Goal: Task Accomplishment & Management: Manage account settings

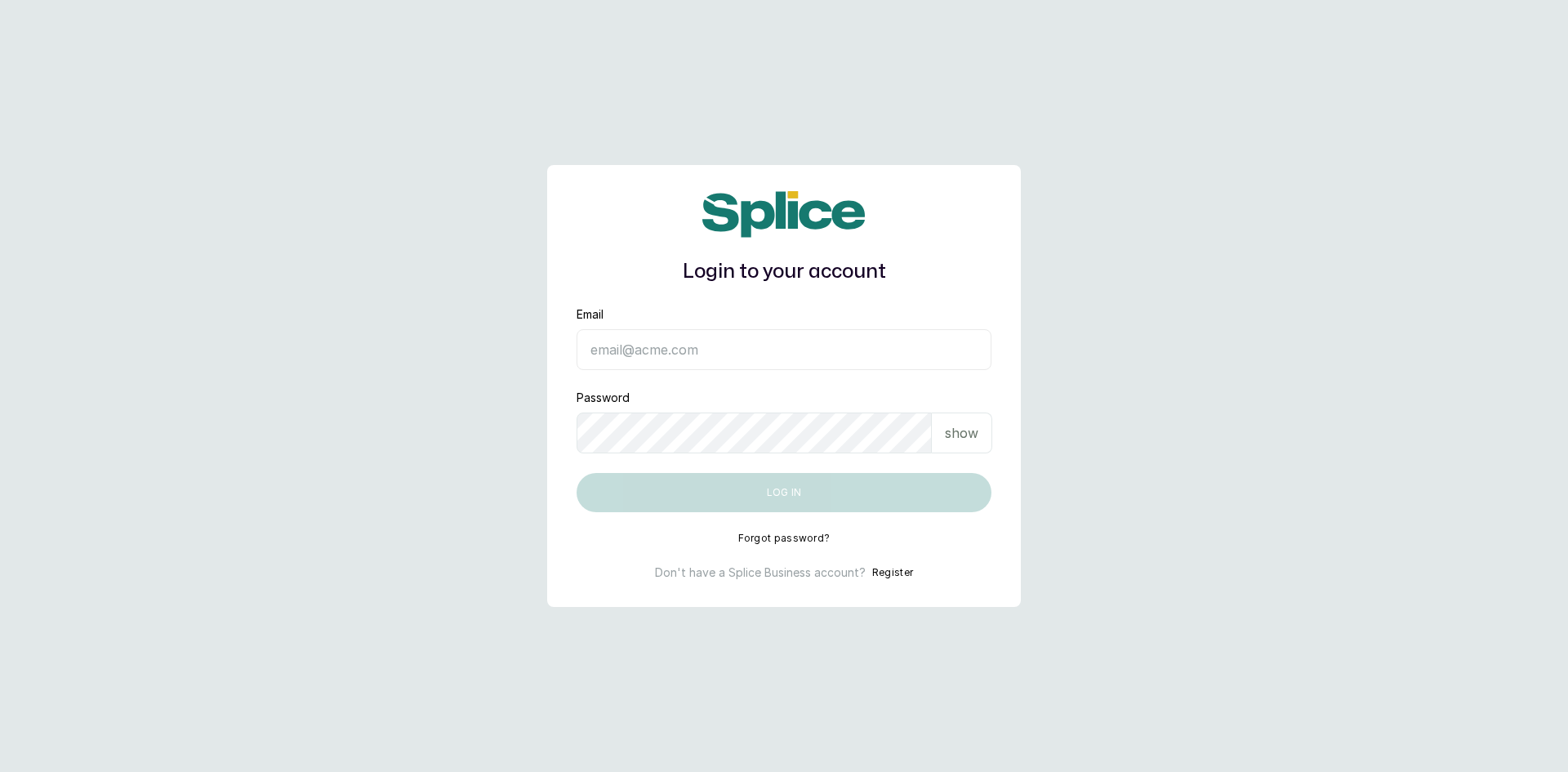
click at [597, 363] on input "Email" at bounding box center [784, 349] width 415 height 41
type input "sandraamanze012@gmail.com"
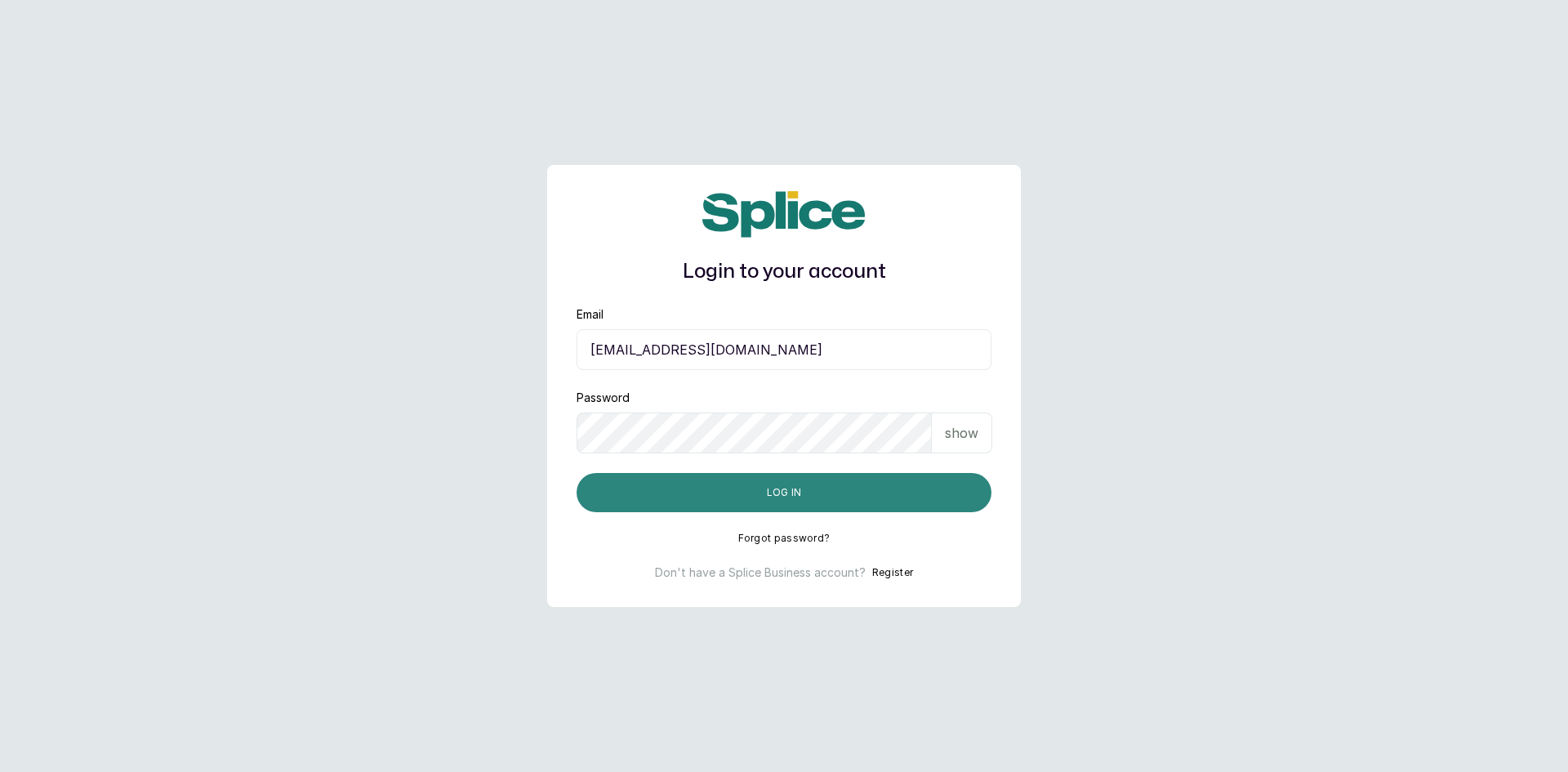
click at [677, 483] on button "Log in" at bounding box center [784, 493] width 415 height 40
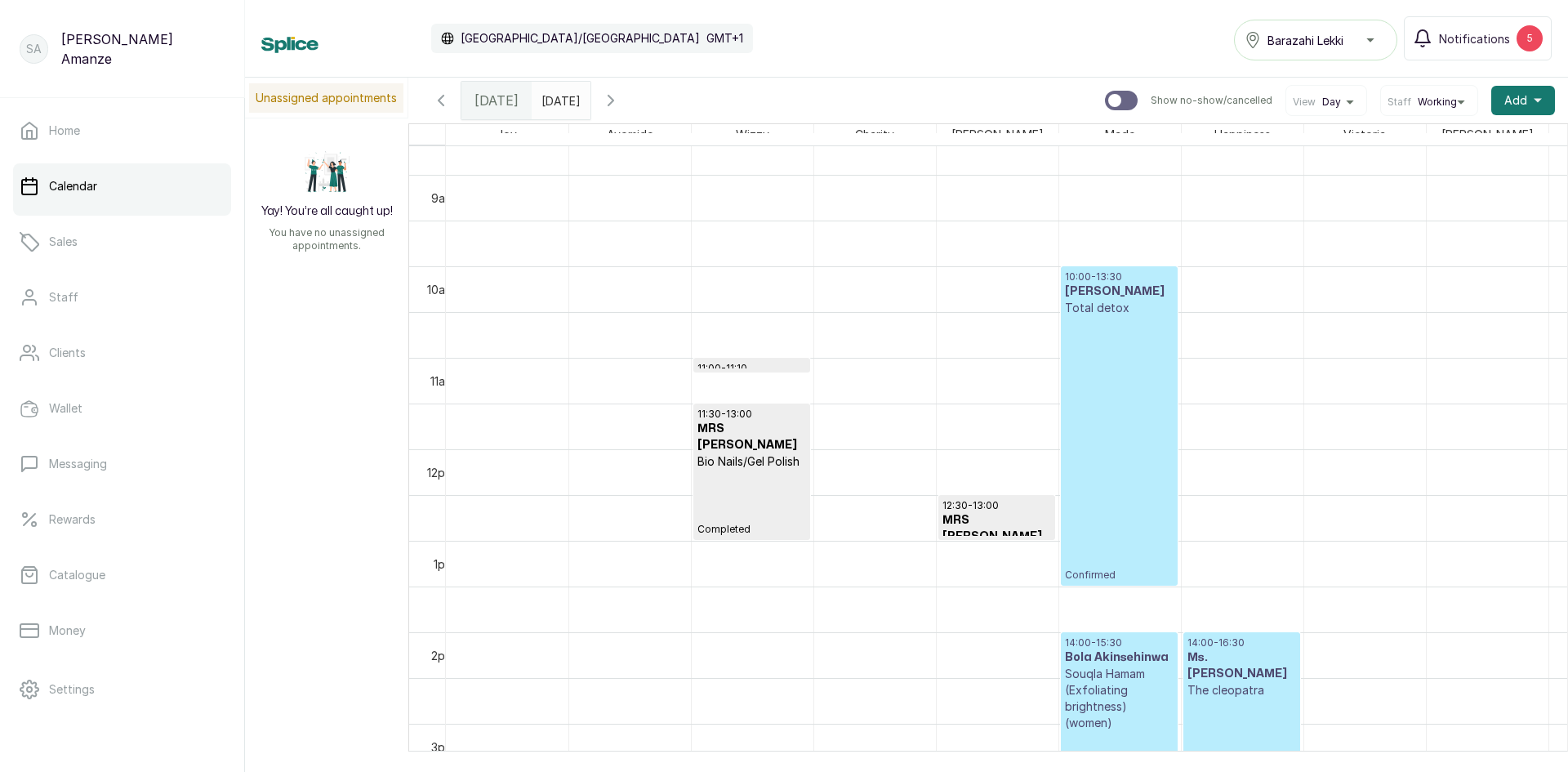
scroll to position [632, 0]
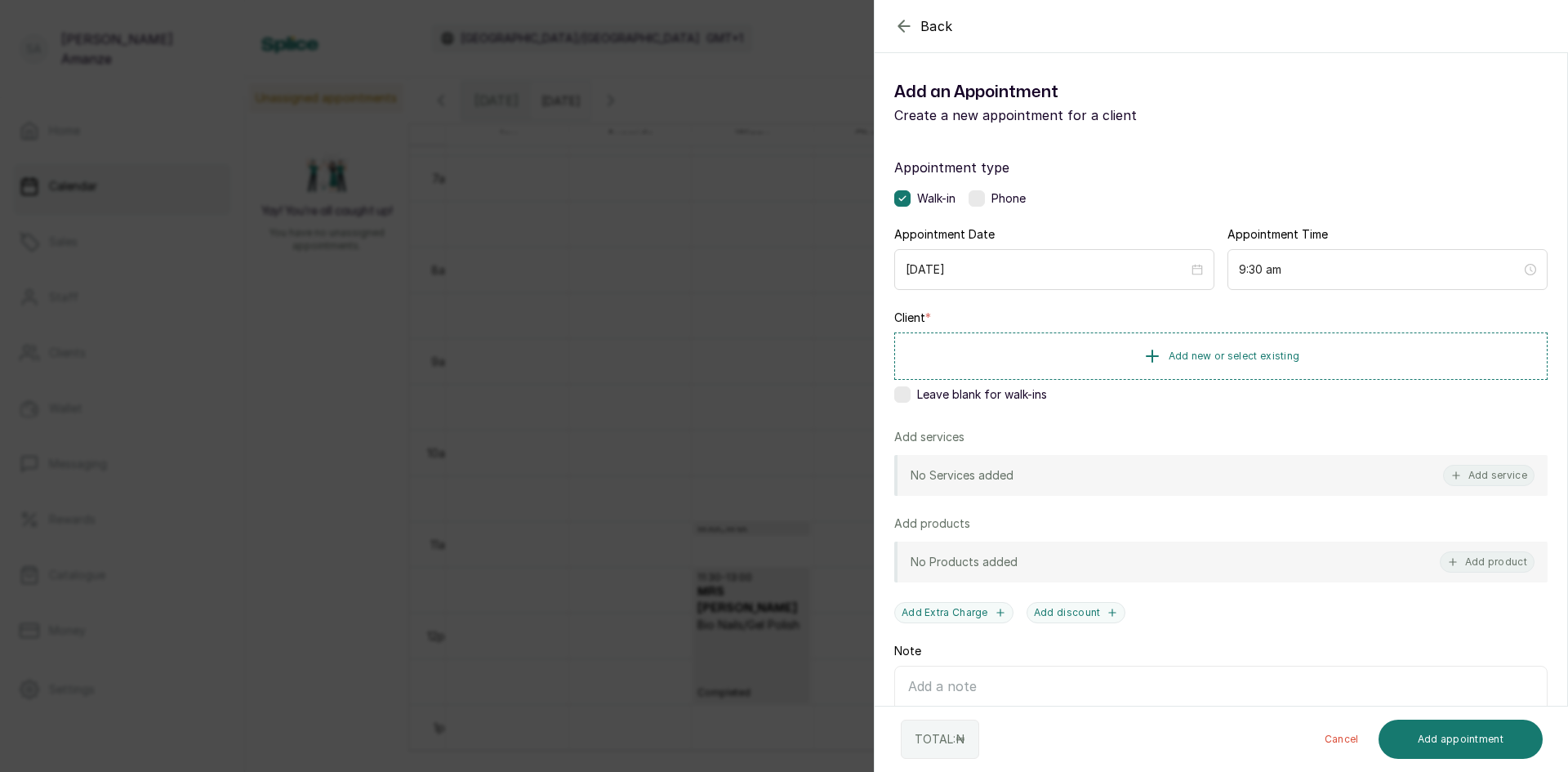
click at [763, 387] on div "Back Add Appointment Add an Appointment Create a new appointment for a client A…" at bounding box center [784, 386] width 1568 height 772
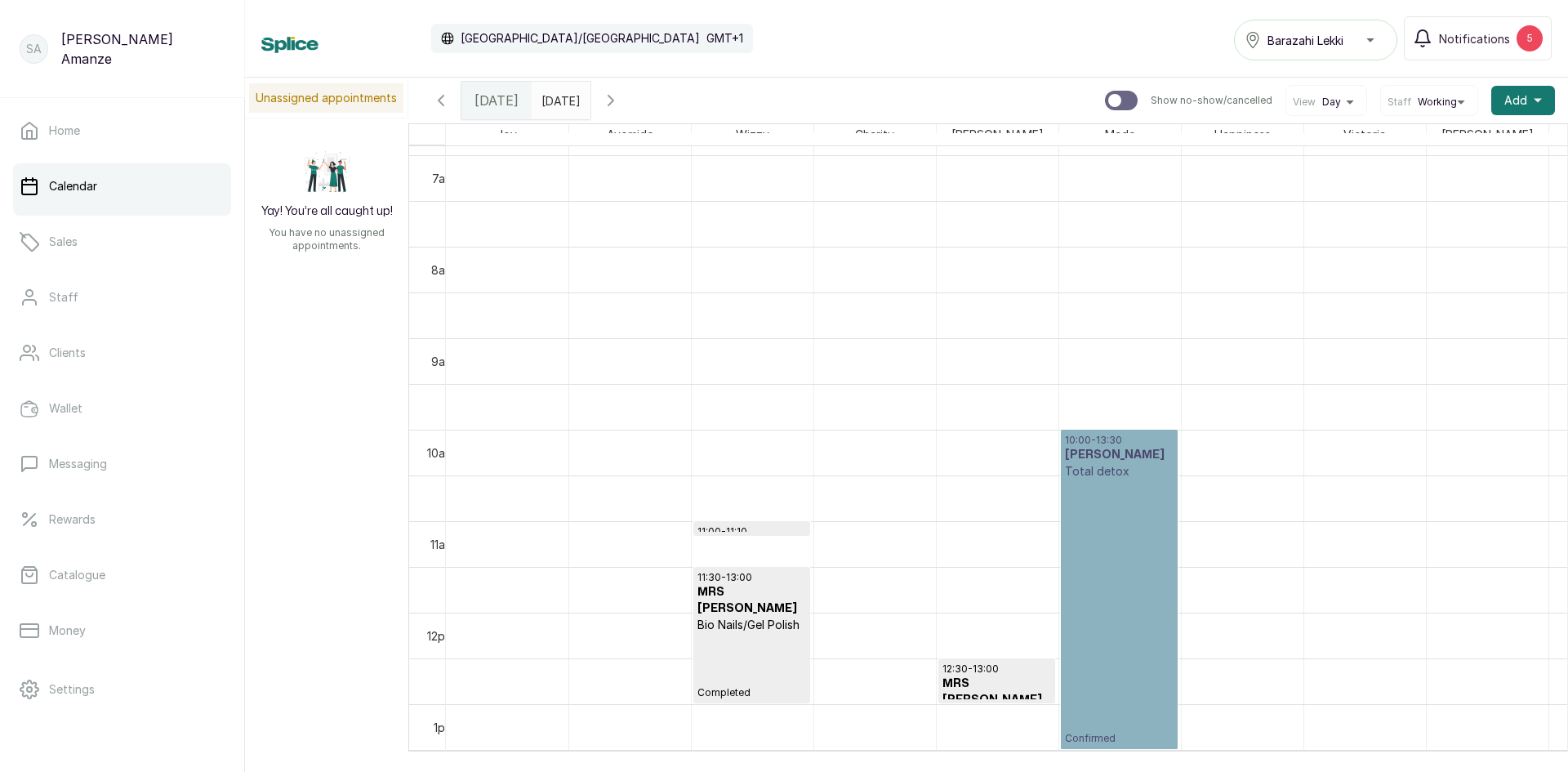
click at [1125, 522] on link "10:00 - 13:30 [PERSON_NAME] Total detox Confirmed" at bounding box center [1119, 589] width 117 height 320
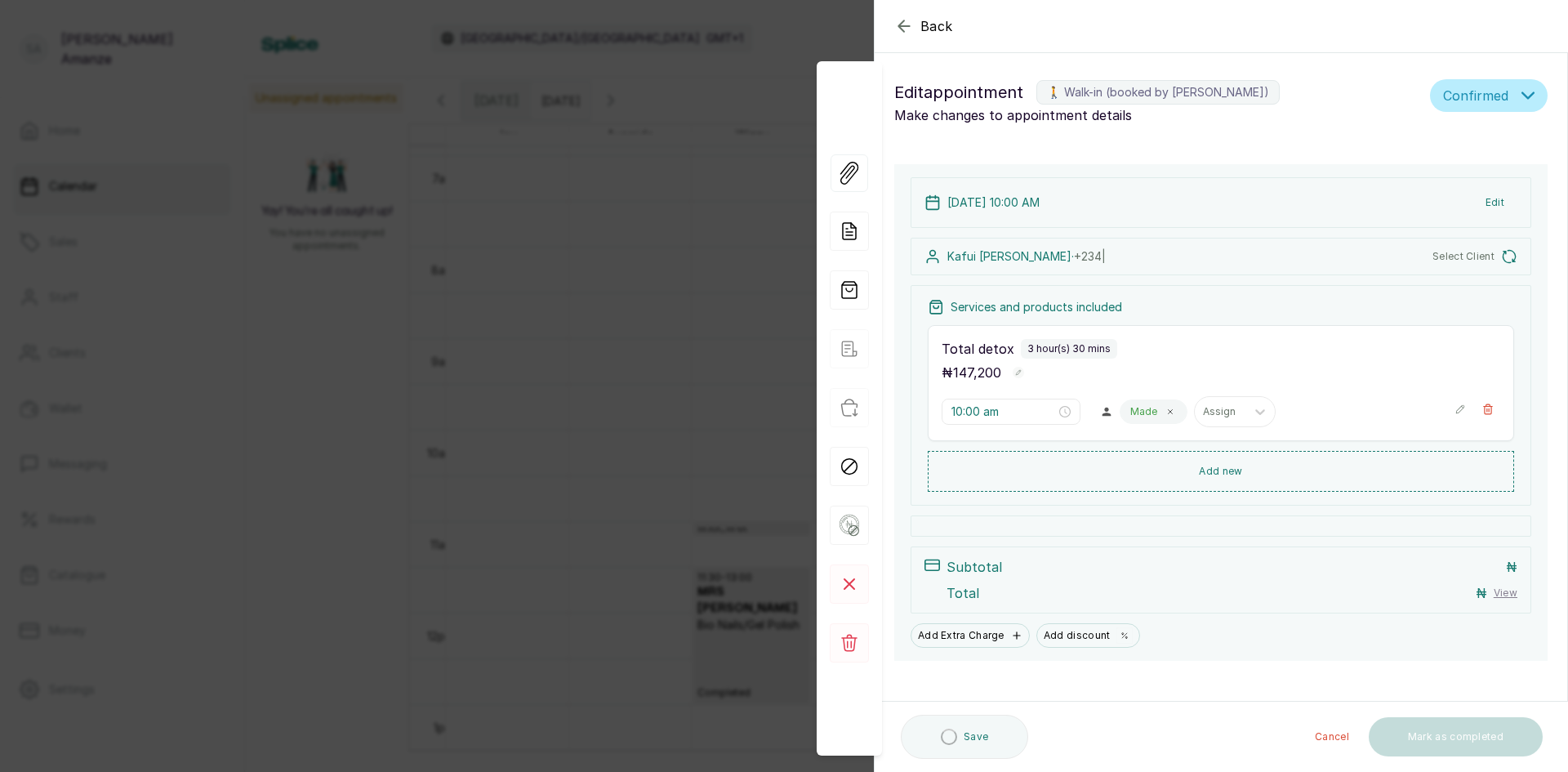
click at [596, 367] on div "Back Appointment Details Edit appointment 🚶 Walk-in (booked by [PERSON_NAME]) M…" at bounding box center [784, 386] width 1568 height 772
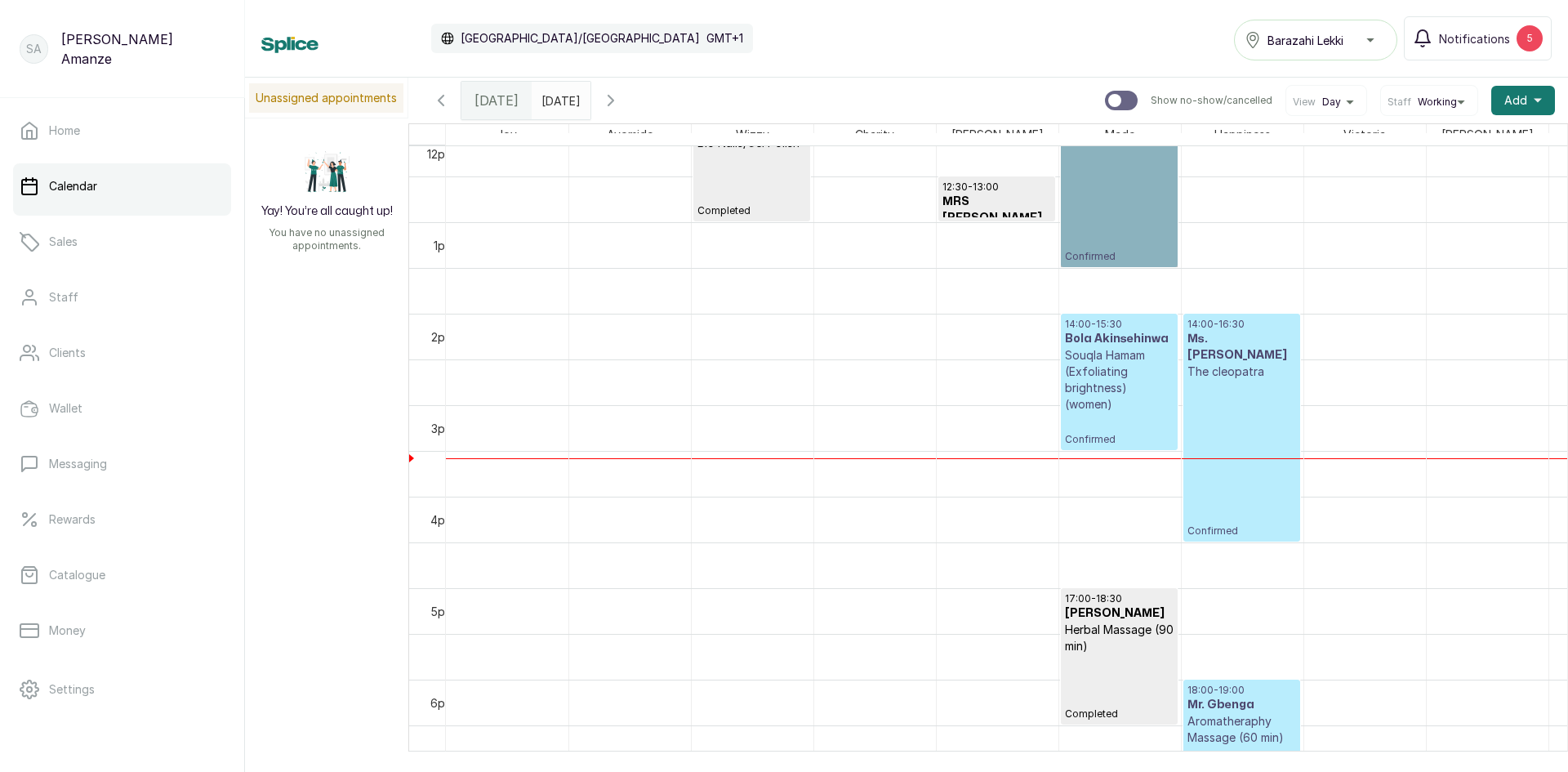
scroll to position [1121, 0]
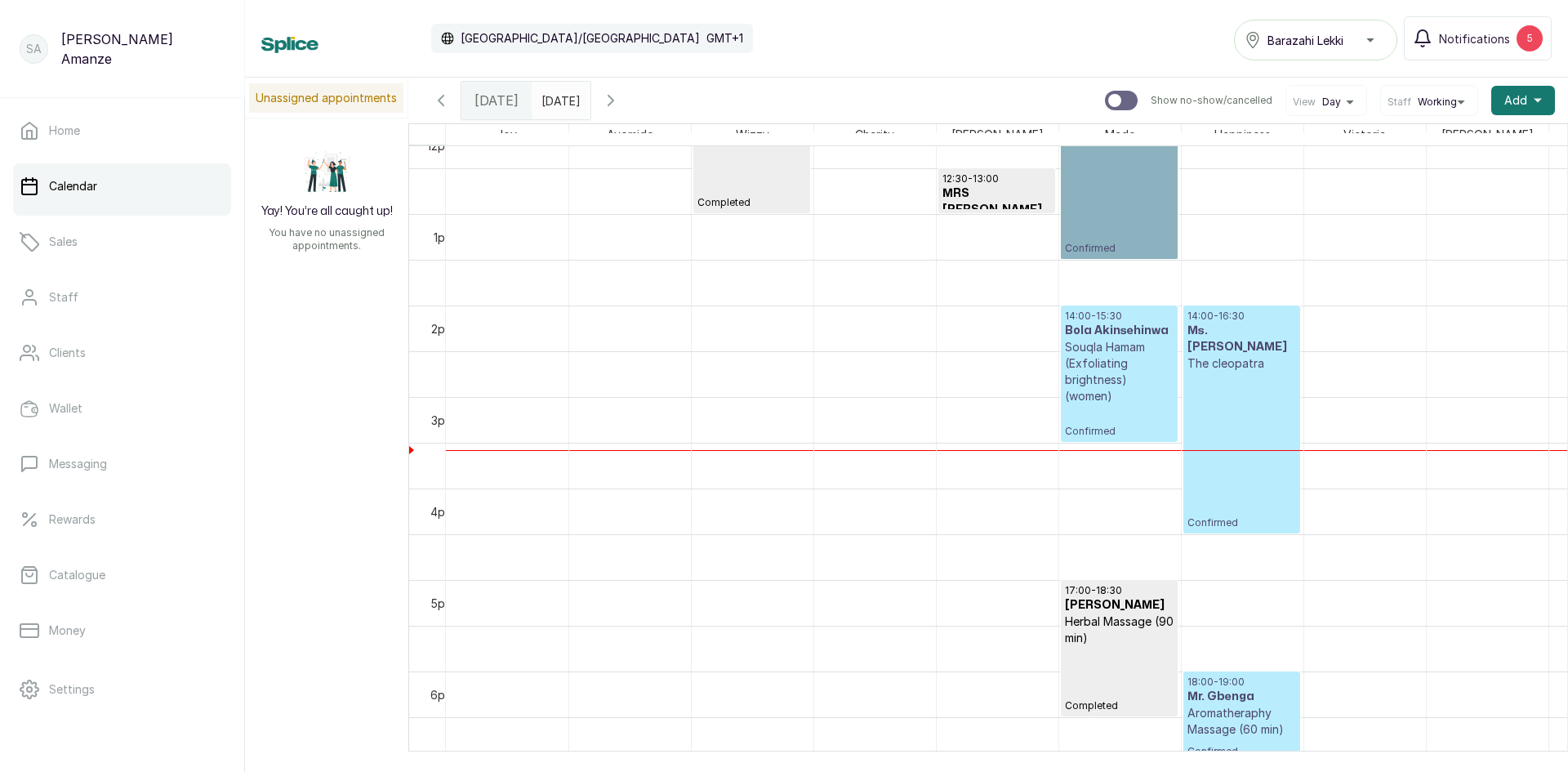
click at [1128, 399] on p "Souqla Hamam (Exfoliating brightness) (women)" at bounding box center [1119, 371] width 108 height 65
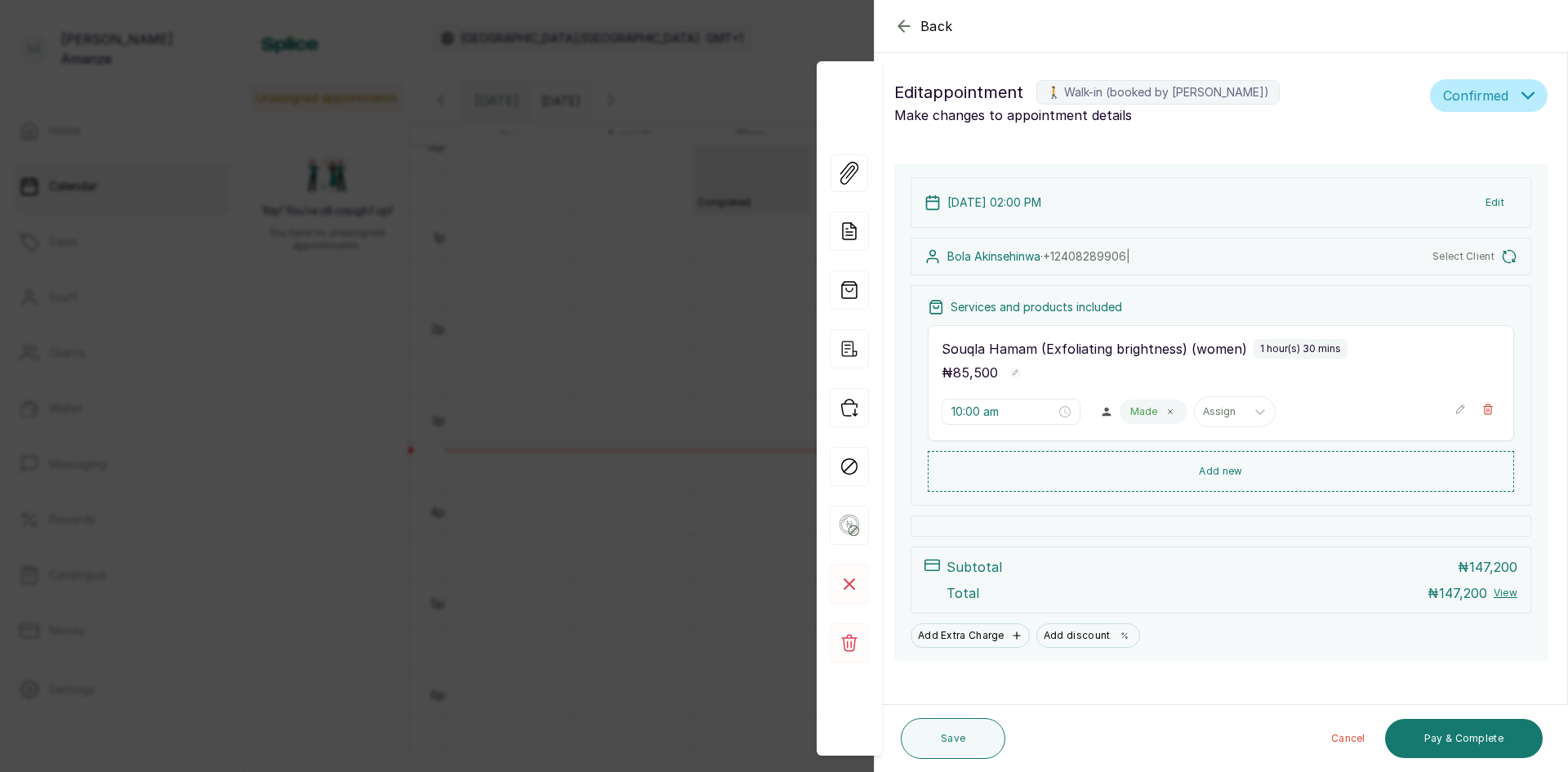
type input "2:00 pm"
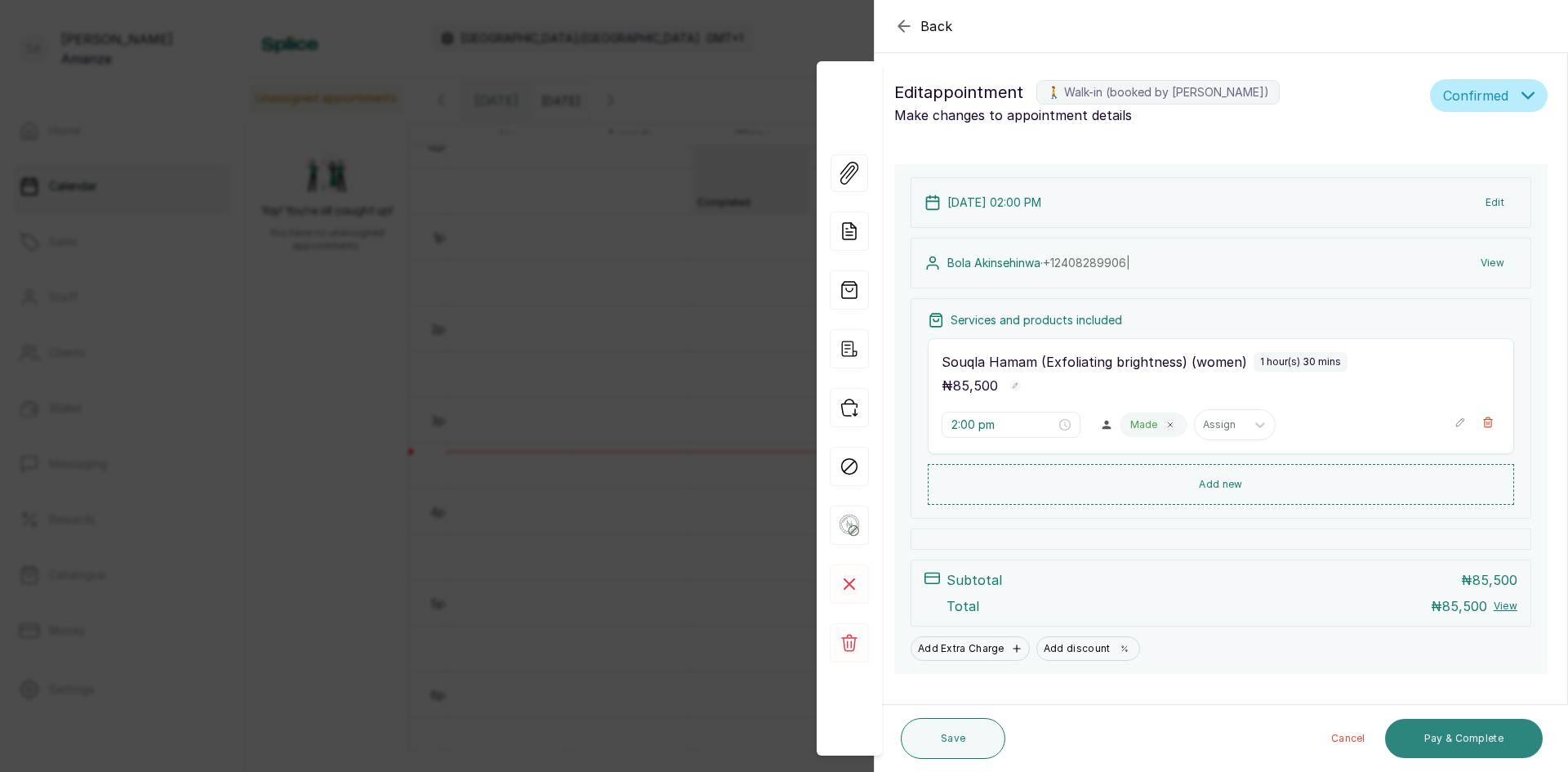
click at [1494, 725] on button "Pay & Complete" at bounding box center [1463, 738] width 157 height 40
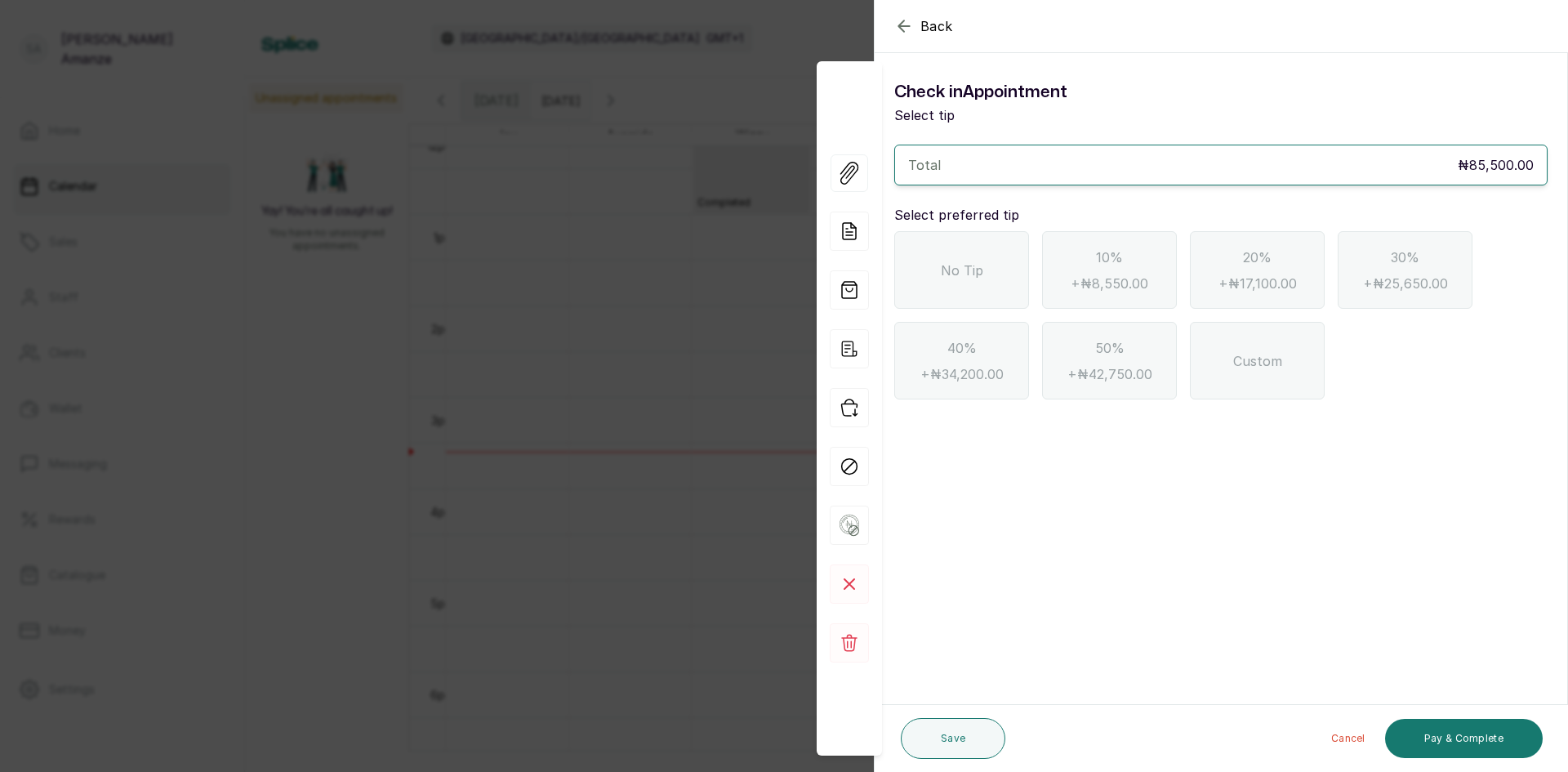
click at [987, 303] on div "No Tip" at bounding box center [962, 270] width 135 height 77
click at [1406, 730] on button "Pay & Complete" at bounding box center [1463, 738] width 157 height 40
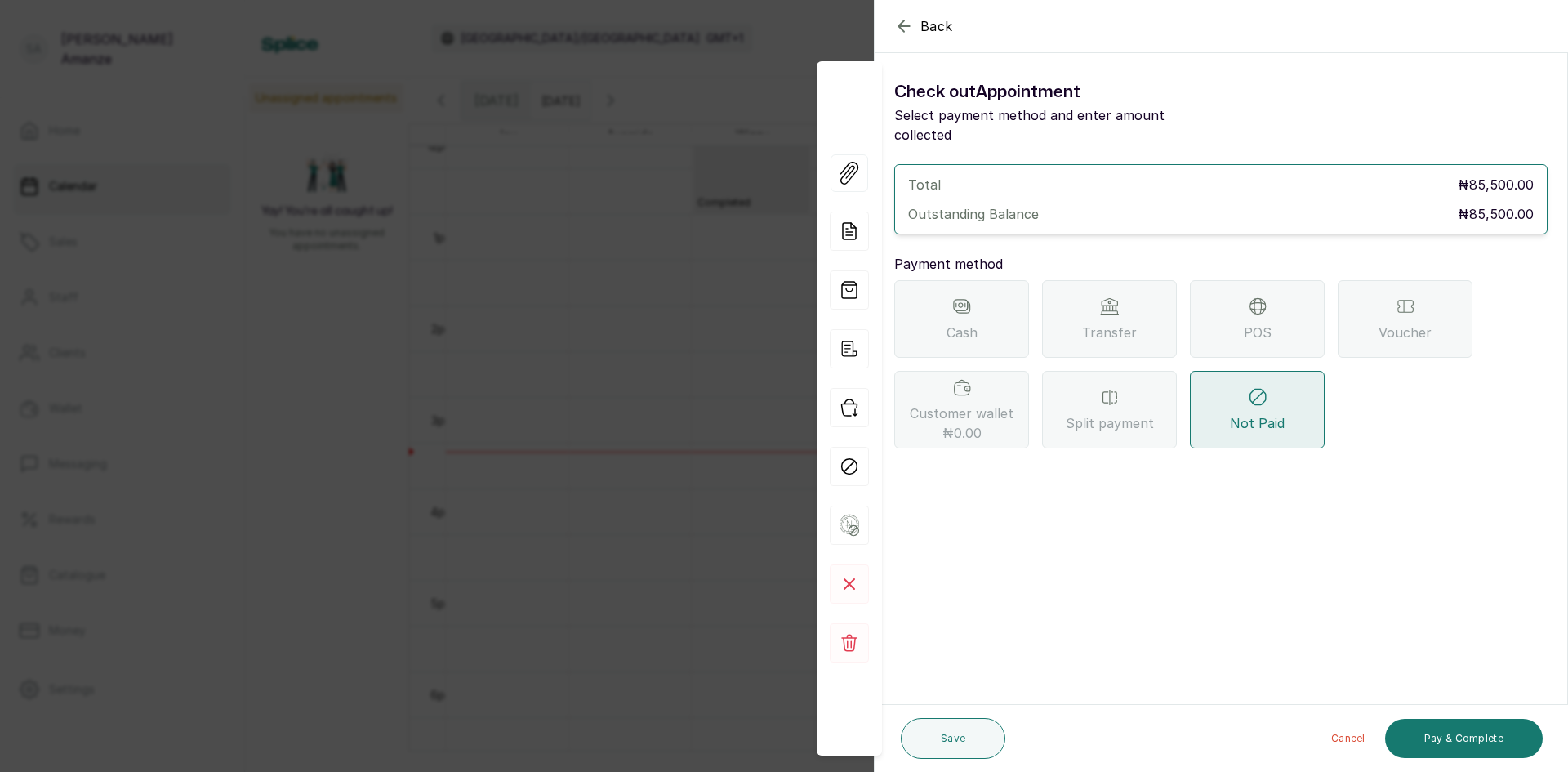
click at [1126, 322] on span "Transfer" at bounding box center [1110, 332] width 55 height 20
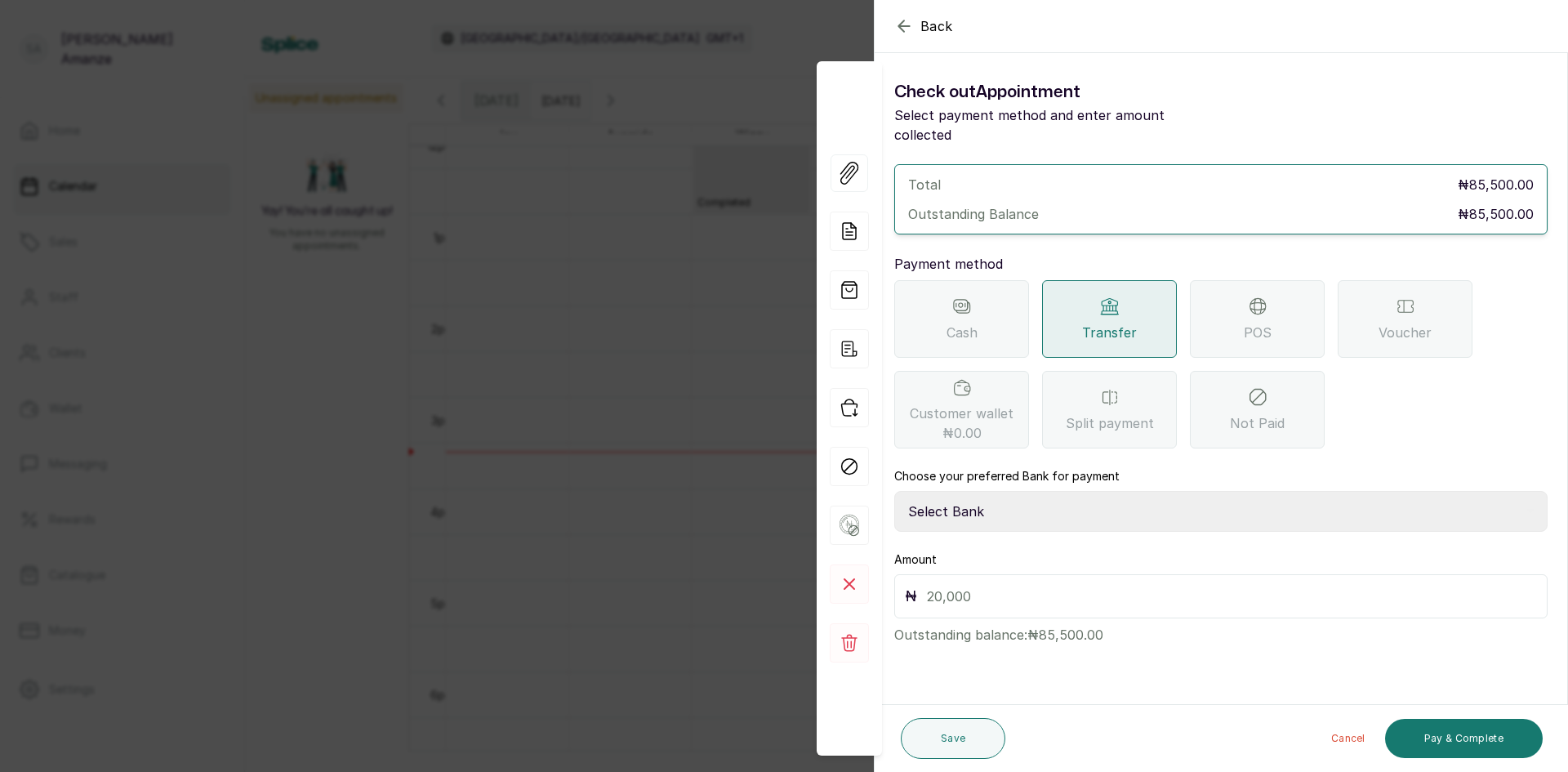
click at [970, 491] on select "Select Bank BARAZAHI LIMITED Access Bank TRACTION/TR BARAZAHI Paystack-Titan Ba…" at bounding box center [1221, 511] width 653 height 41
select select "3da602f6-cb5f-407a-81f6-dc86d0307638"
click at [895, 491] on select "Select Bank BARAZAHI LIMITED Access Bank TRACTION/TR BARAZAHI Paystack-Titan Ba…" at bounding box center [1221, 511] width 653 height 41
click at [1000, 584] on input "text" at bounding box center [1231, 596] width 610 height 23
type input "85,500"
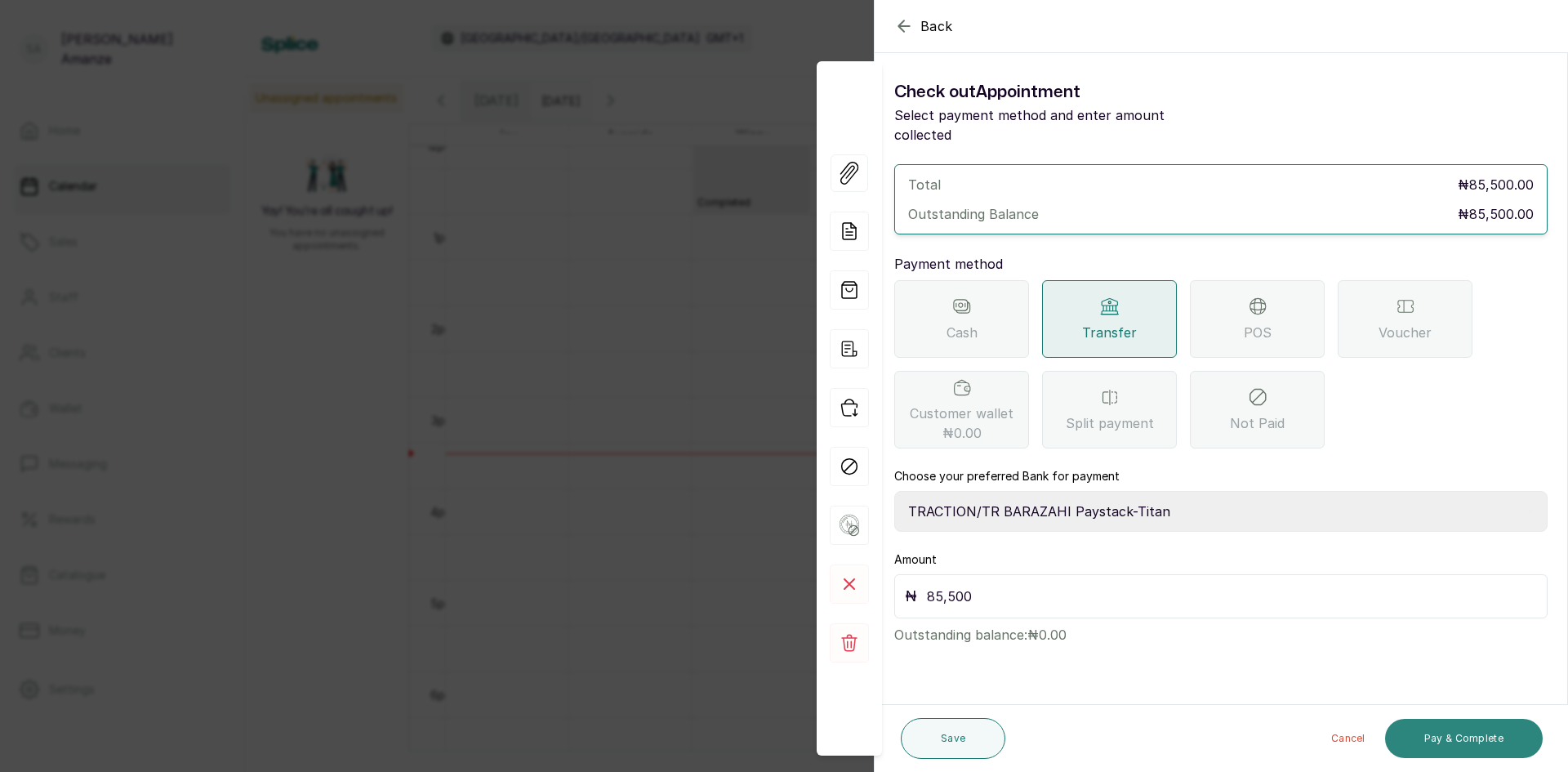
click at [1457, 744] on button "Pay & Complete" at bounding box center [1463, 738] width 157 height 40
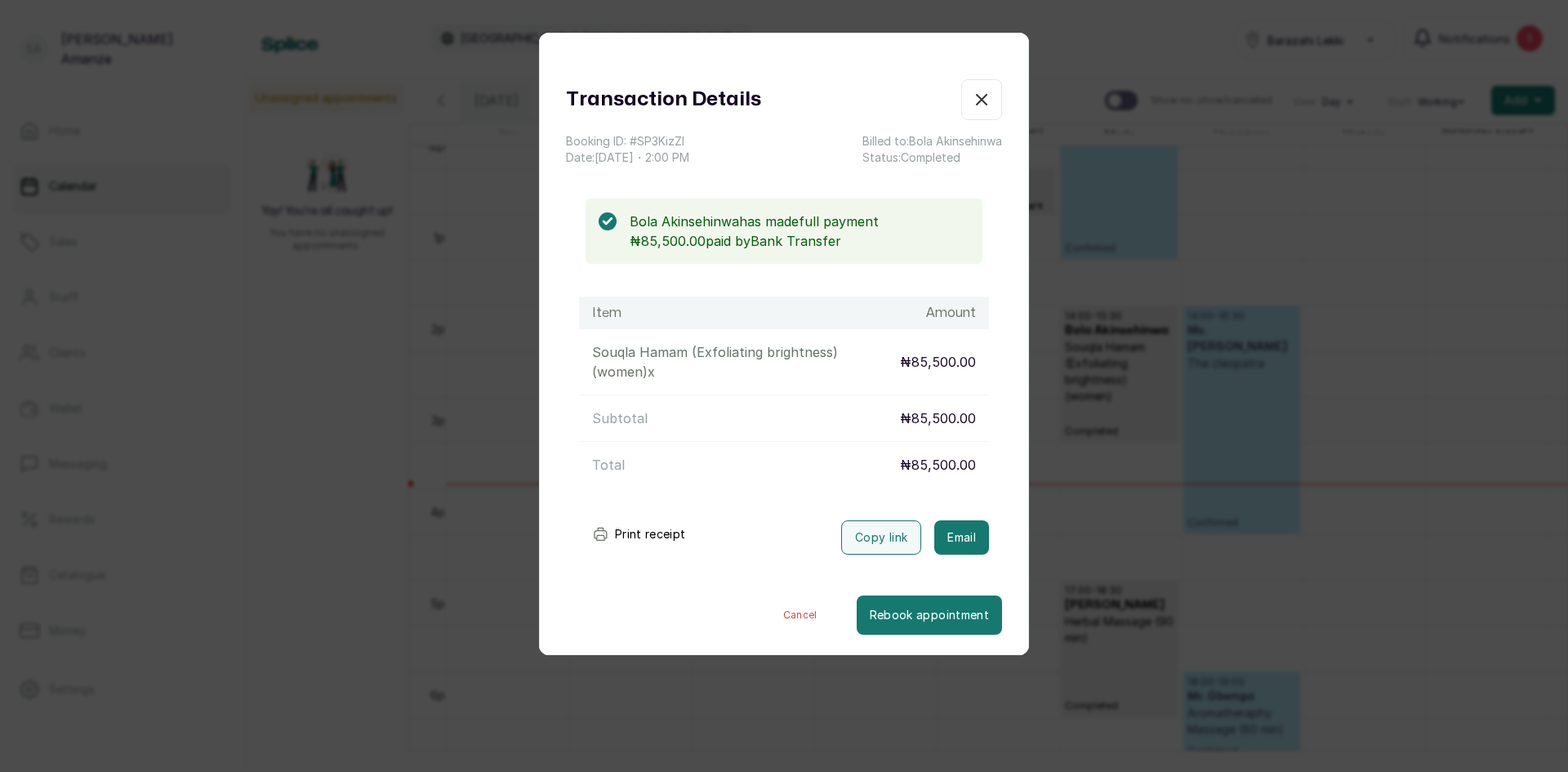
drag, startPoint x: 973, startPoint y: 96, endPoint x: 989, endPoint y: 88, distance: 17.9
click at [977, 96] on icon "button" at bounding box center [982, 99] width 9 height 9
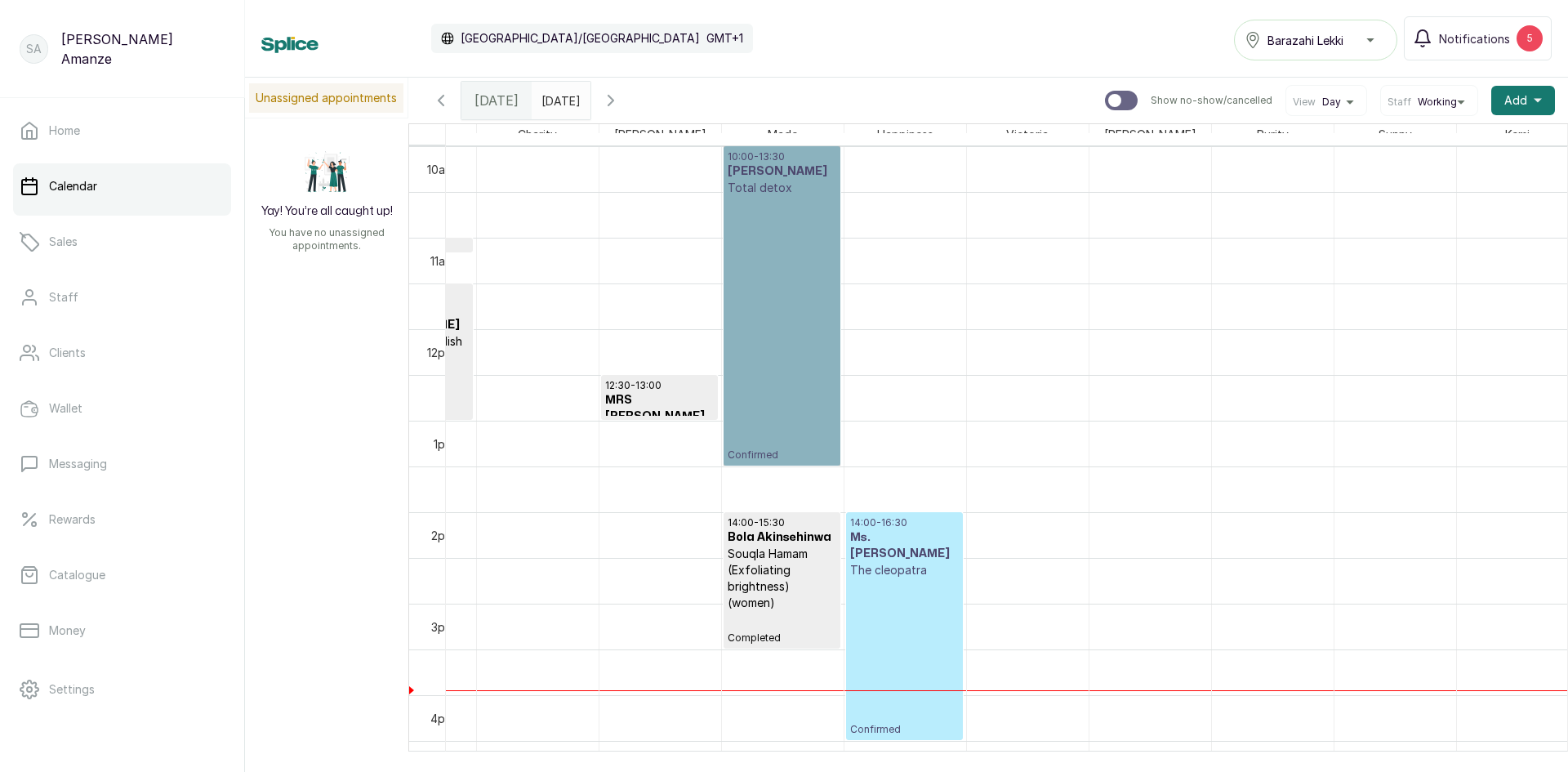
scroll to position [0, 0]
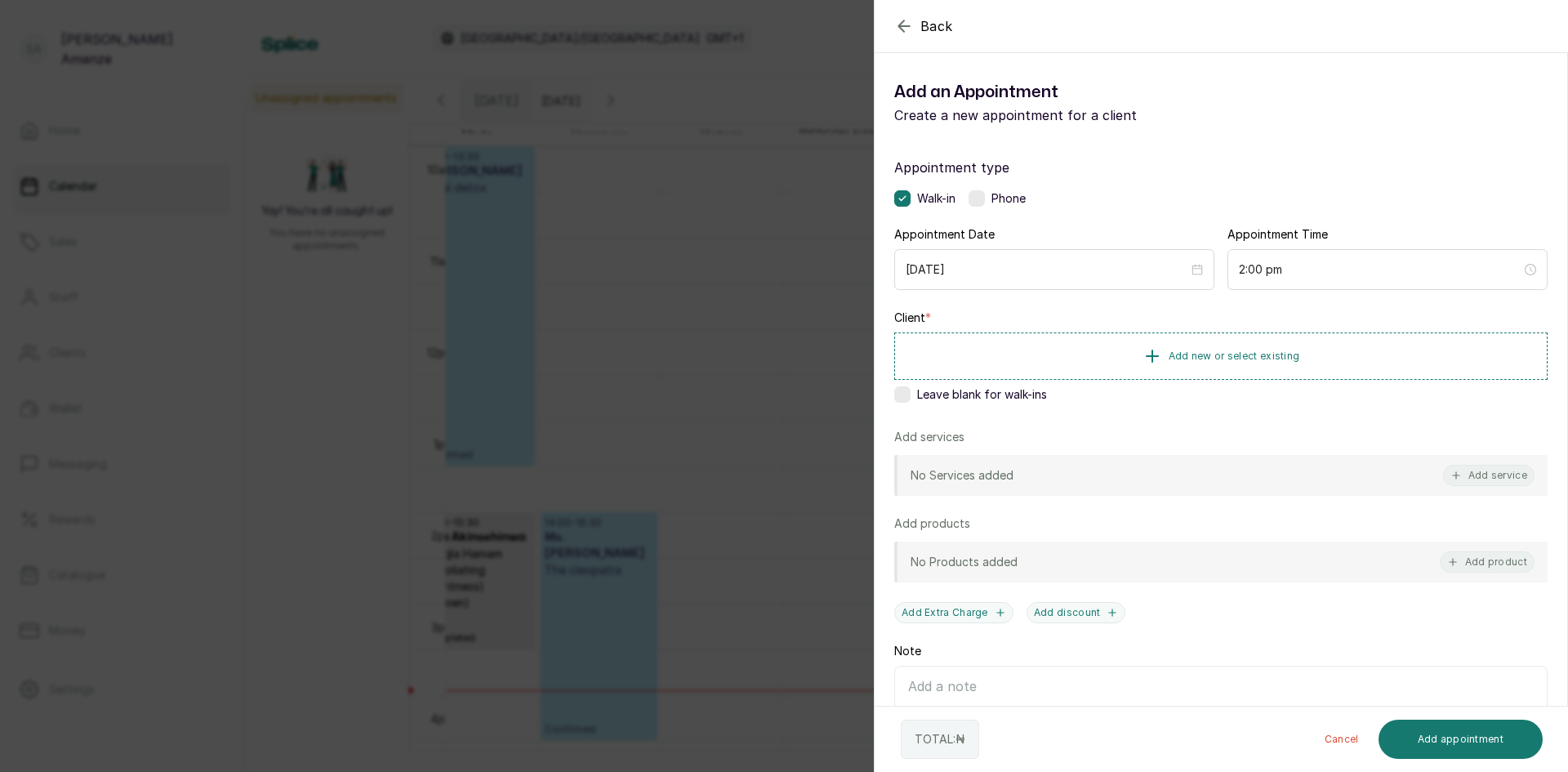
click at [911, 400] on div "Leave blank for walk-ins" at bounding box center [1221, 394] width 653 height 16
click at [1455, 482] on button "Add service" at bounding box center [1489, 475] width 91 height 22
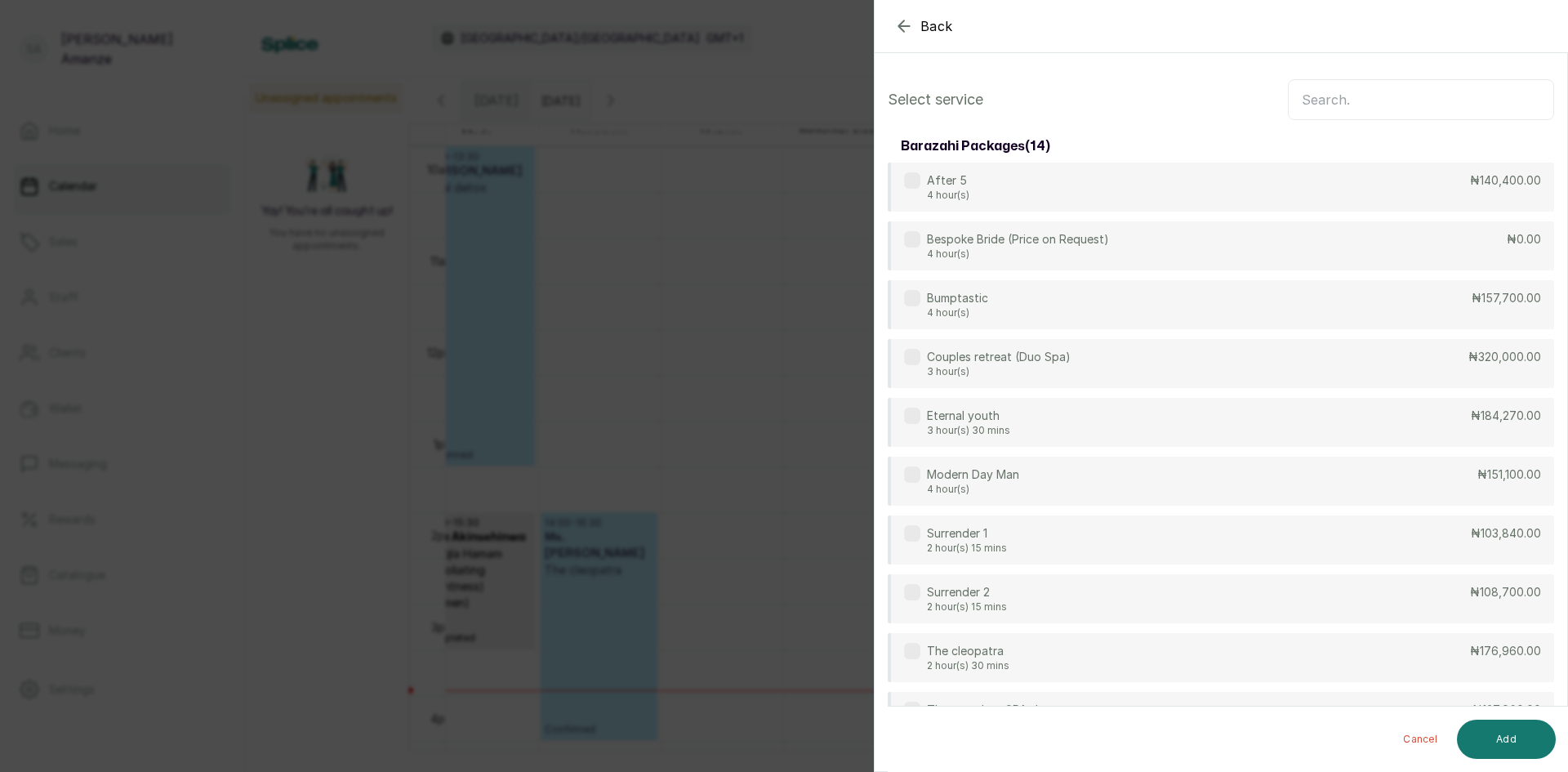
click at [1445, 80] on input "text" at bounding box center [1421, 99] width 266 height 41
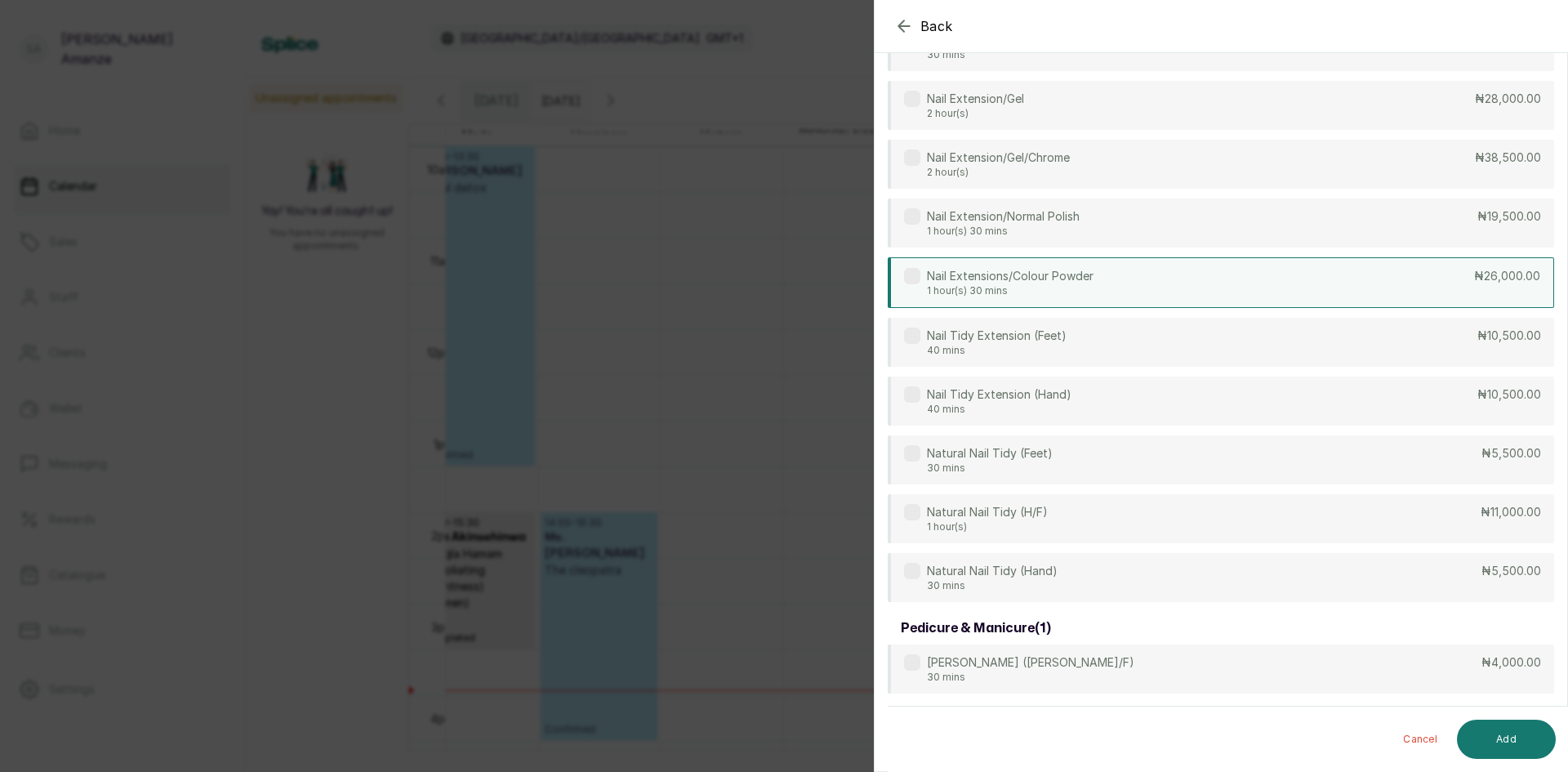
scroll to position [408, 0]
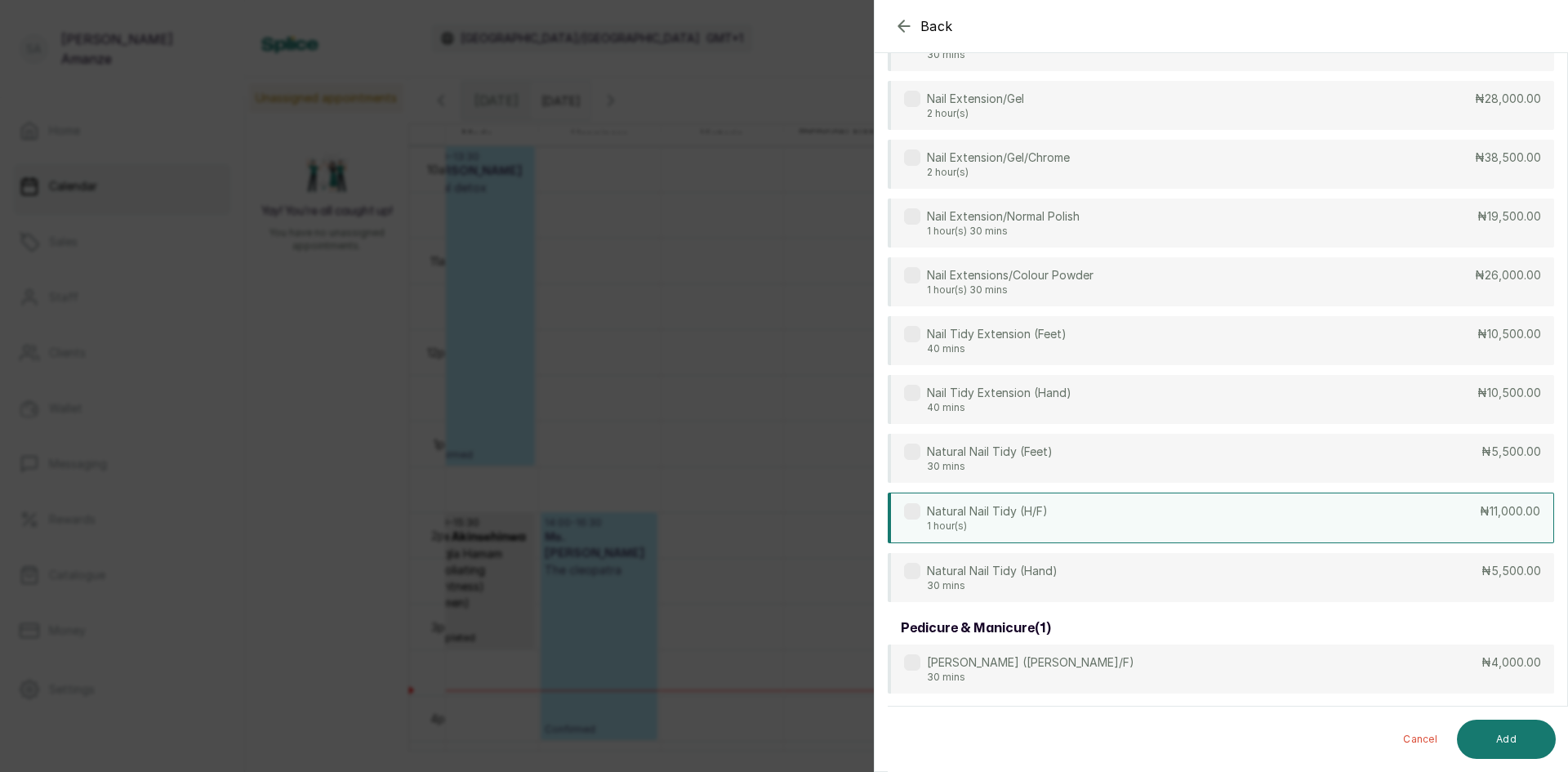
type input "NAIL"
click at [1335, 507] on div "Natural Nail Tidy (H/F) 1 hour(s) ₦11,000.00" at bounding box center [1221, 517] width 667 height 51
click at [1494, 731] on button "Add" at bounding box center [1506, 739] width 99 height 40
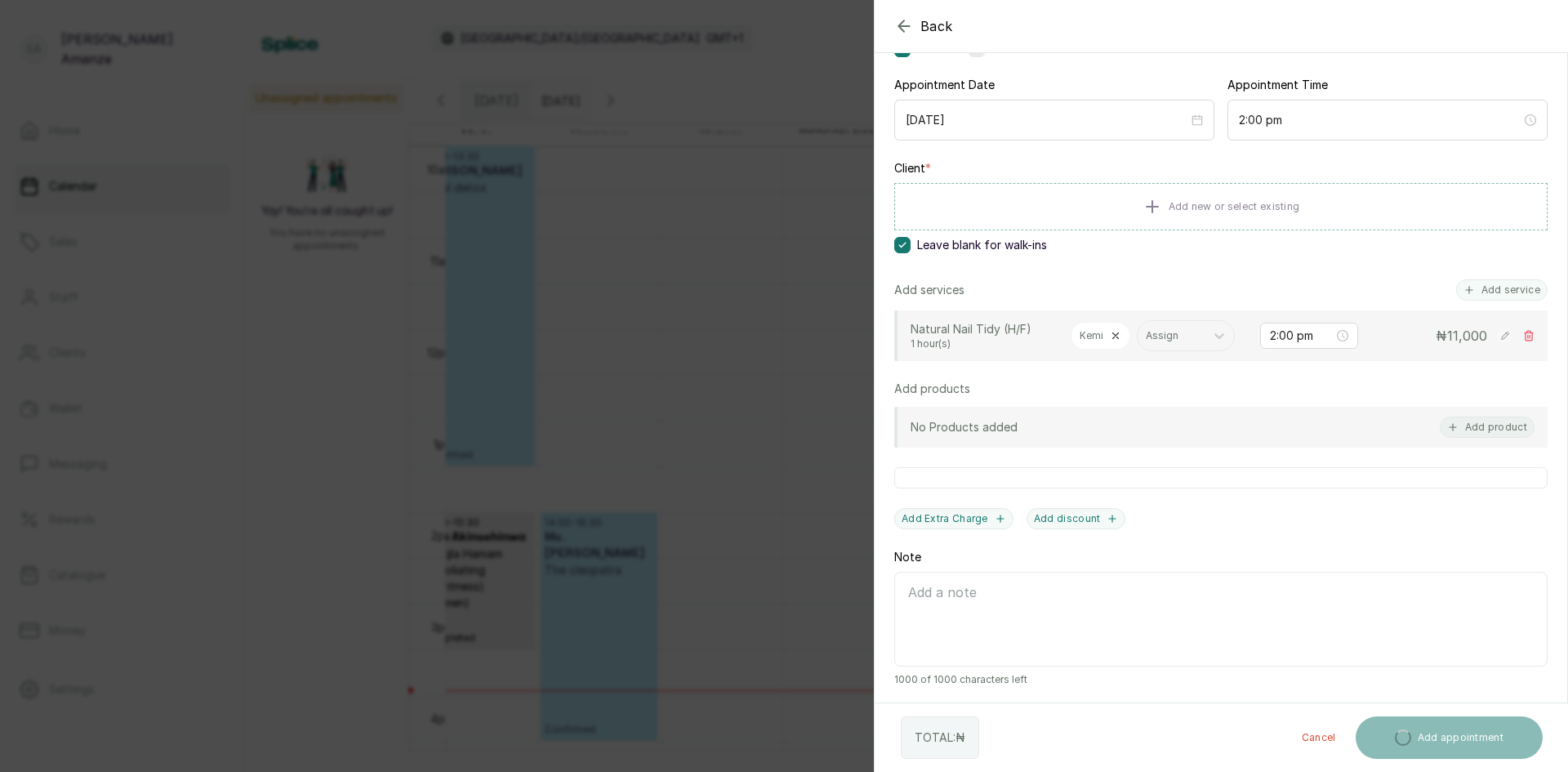
scroll to position [215, 0]
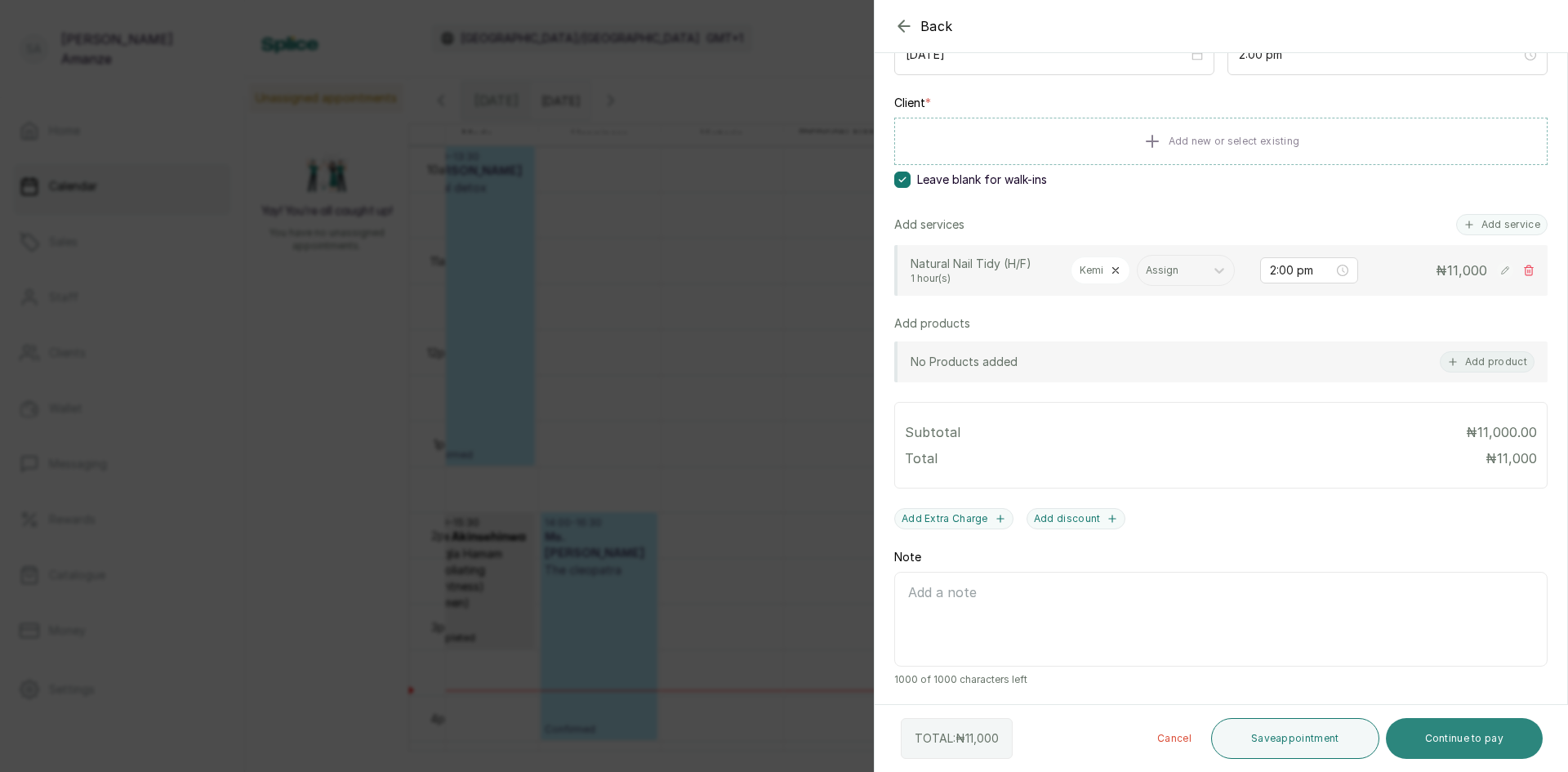
click at [1425, 738] on button "Continue to pay" at bounding box center [1464, 737] width 157 height 41
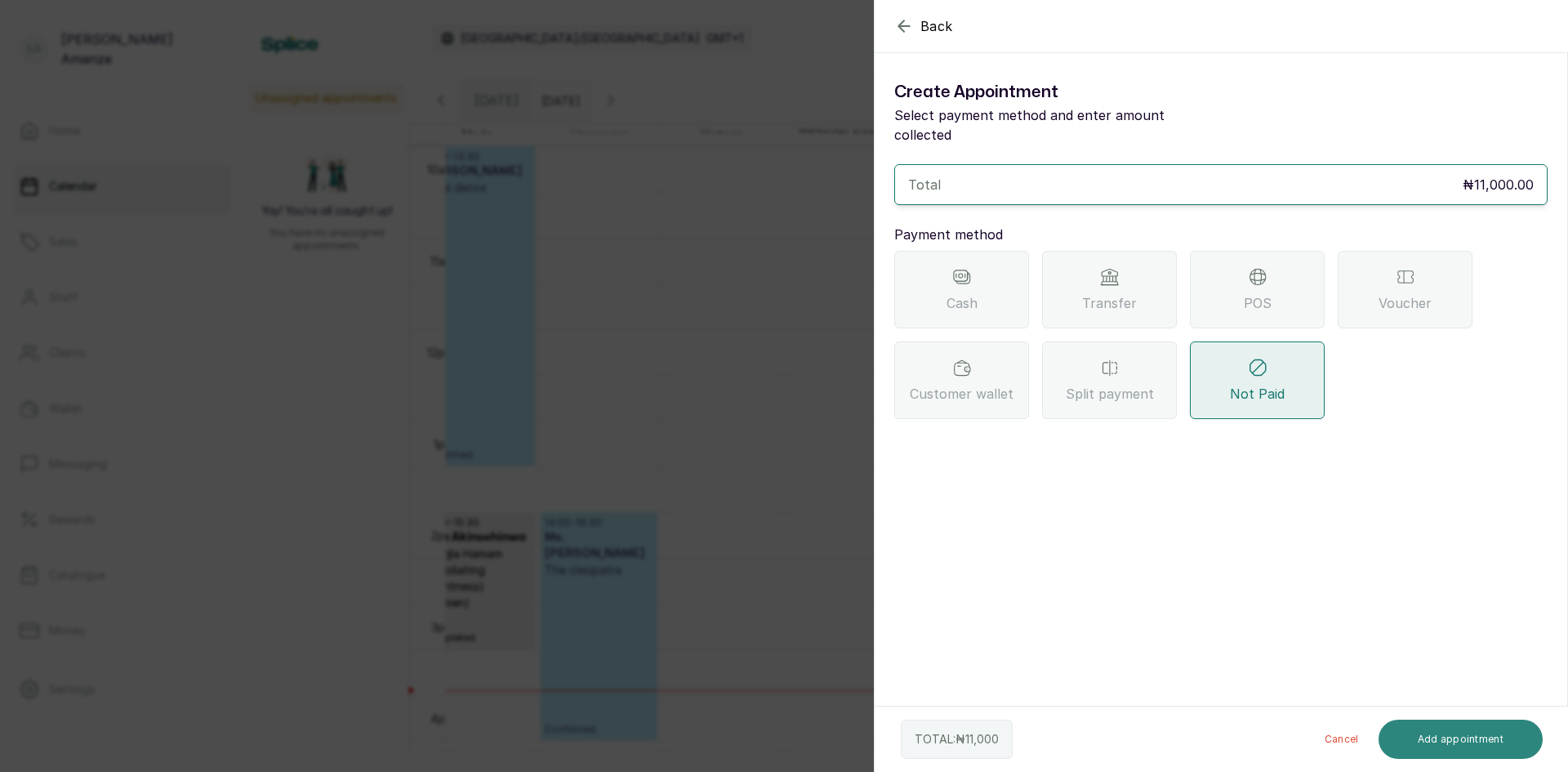
scroll to position [0, 0]
click at [1226, 271] on div "POS" at bounding box center [1257, 289] width 135 height 77
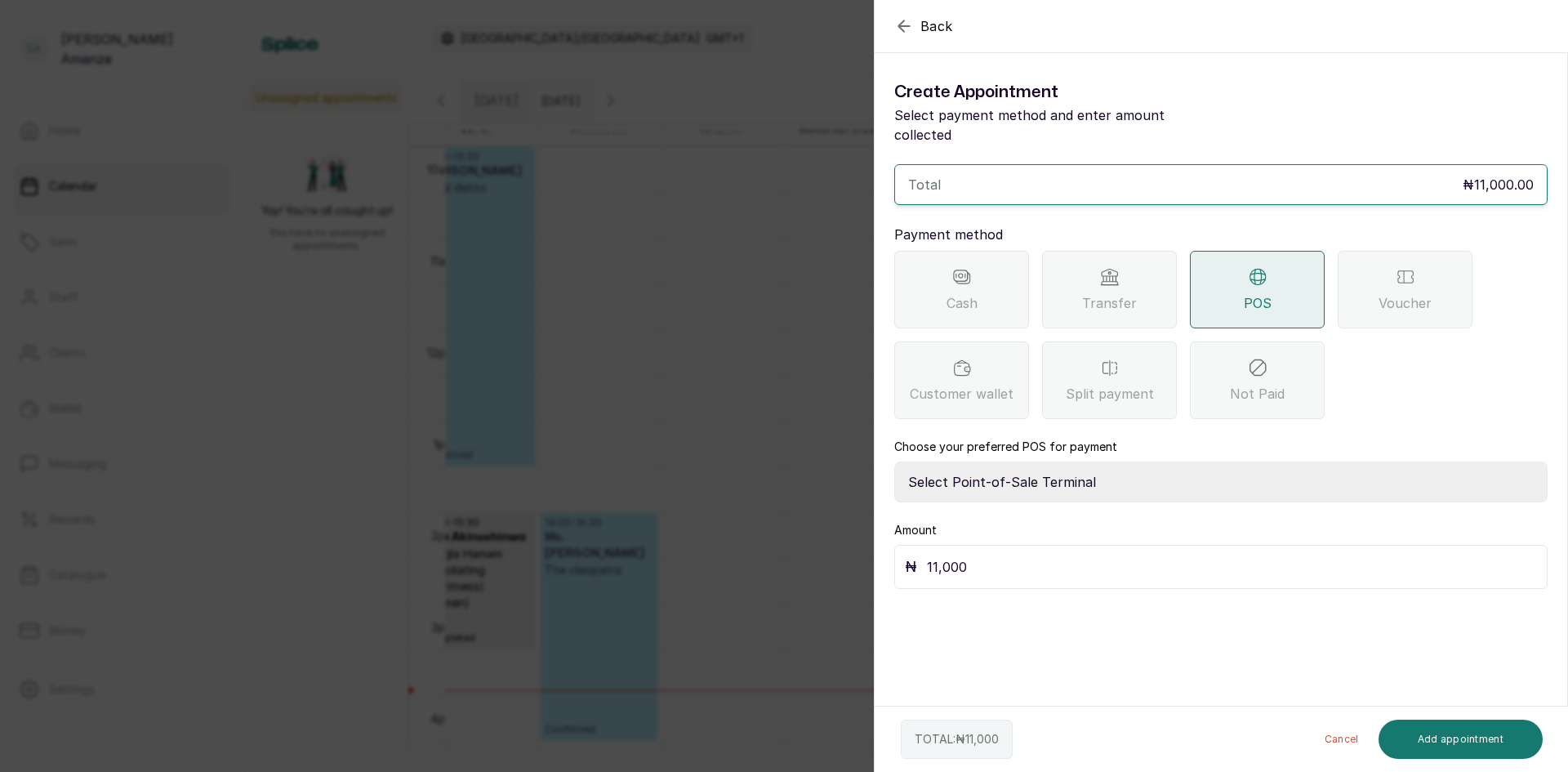
click at [987, 461] on select "Select Point-of-Sale Terminal [GEOGRAPHIC_DATA] POS Paystack-Titan Access POS A…" at bounding box center [1221, 481] width 653 height 41
select select "167b6f8a-d5d1-4786-a93b-04c747e16f1a"
click at [895, 461] on select "Select Point-of-Sale Terminal [GEOGRAPHIC_DATA] POS Paystack-Titan Access POS A…" at bounding box center [1221, 481] width 653 height 41
click at [1474, 741] on button "Add appointment" at bounding box center [1461, 739] width 165 height 40
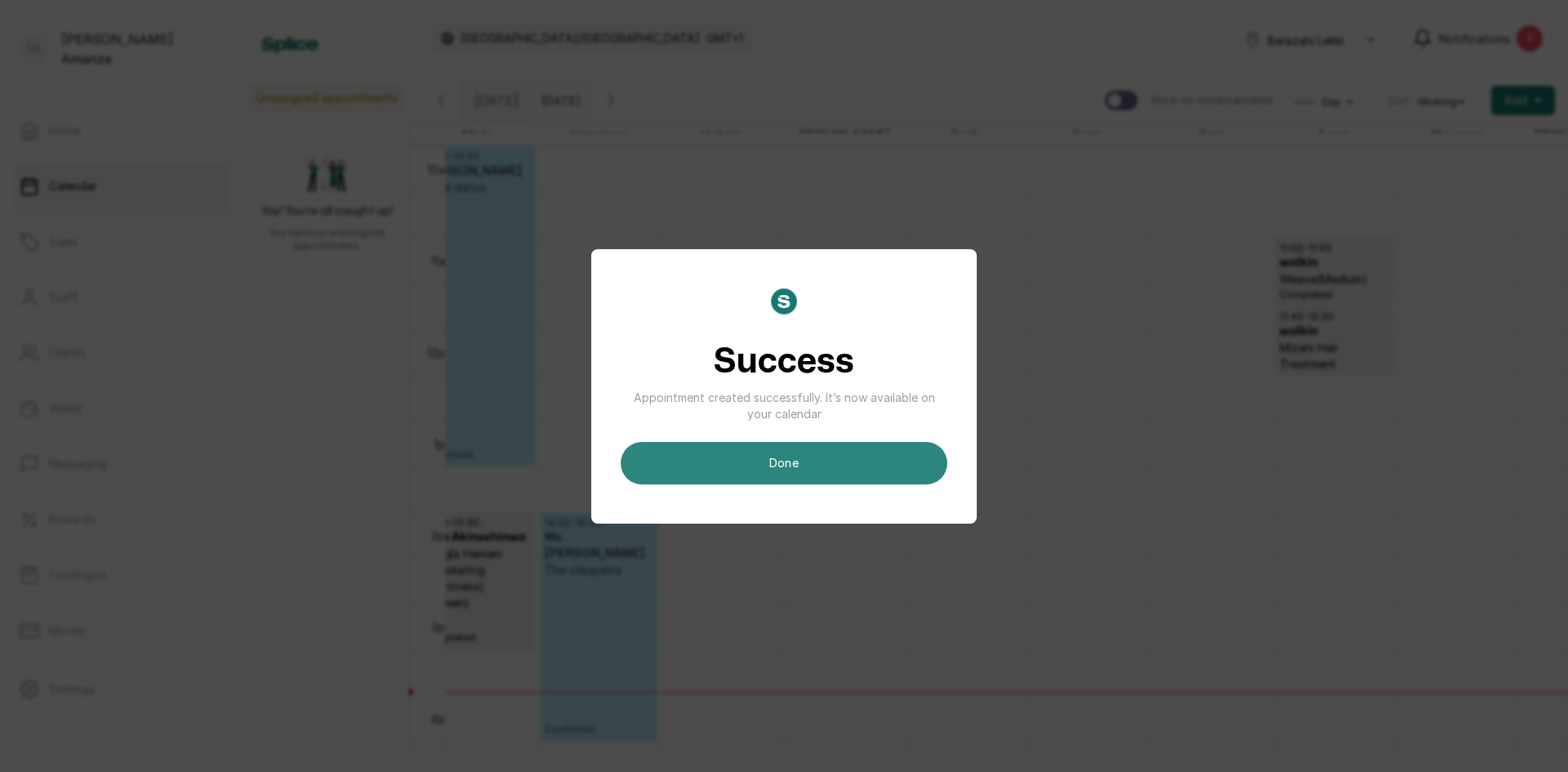
click at [850, 473] on button "done" at bounding box center [784, 463] width 327 height 42
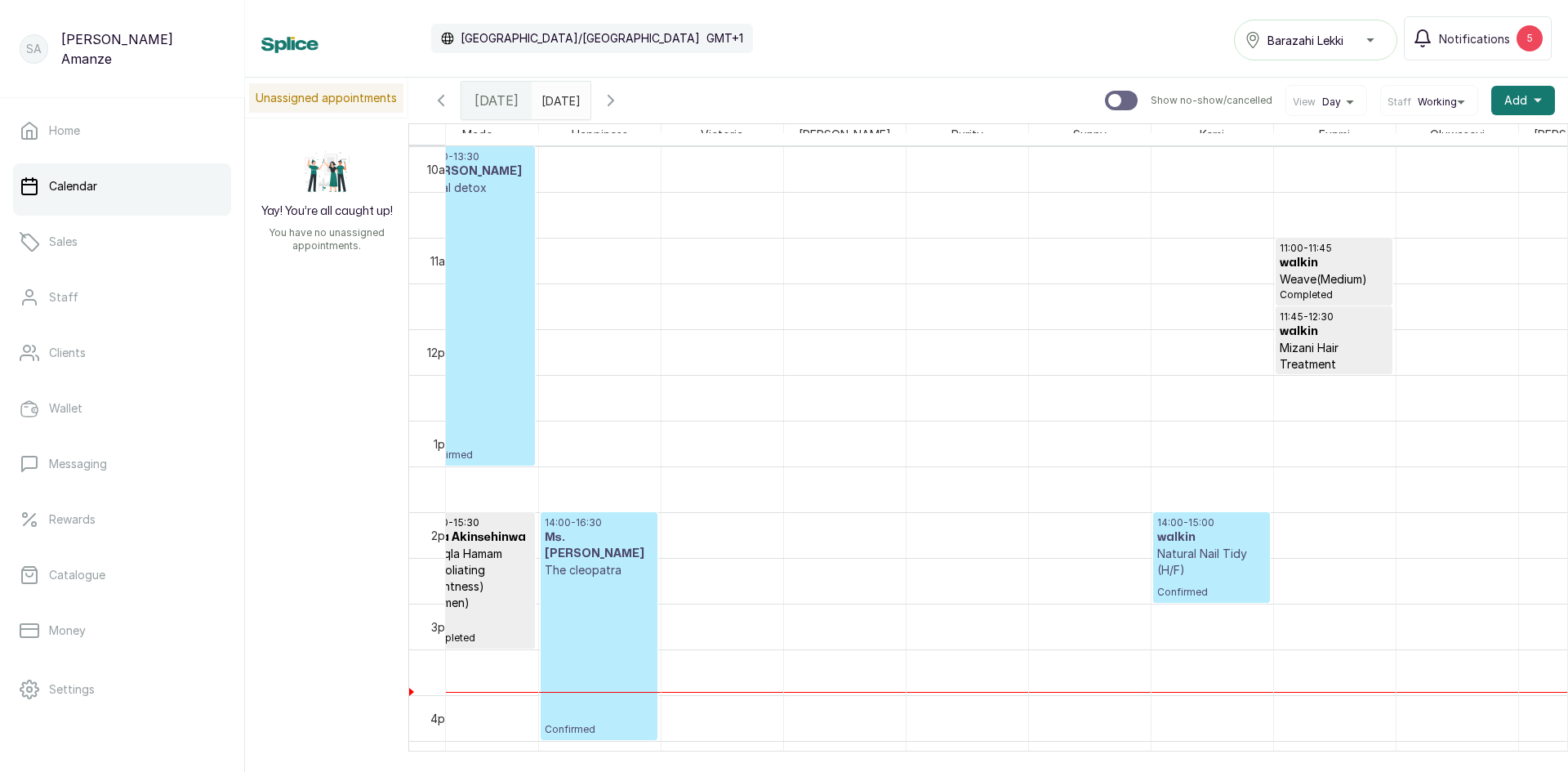
click at [1211, 584] on div "14:00 - 15:00 walkin Natural Nail Tidy (H/F) Confirmed" at bounding box center [1212, 556] width 108 height 82
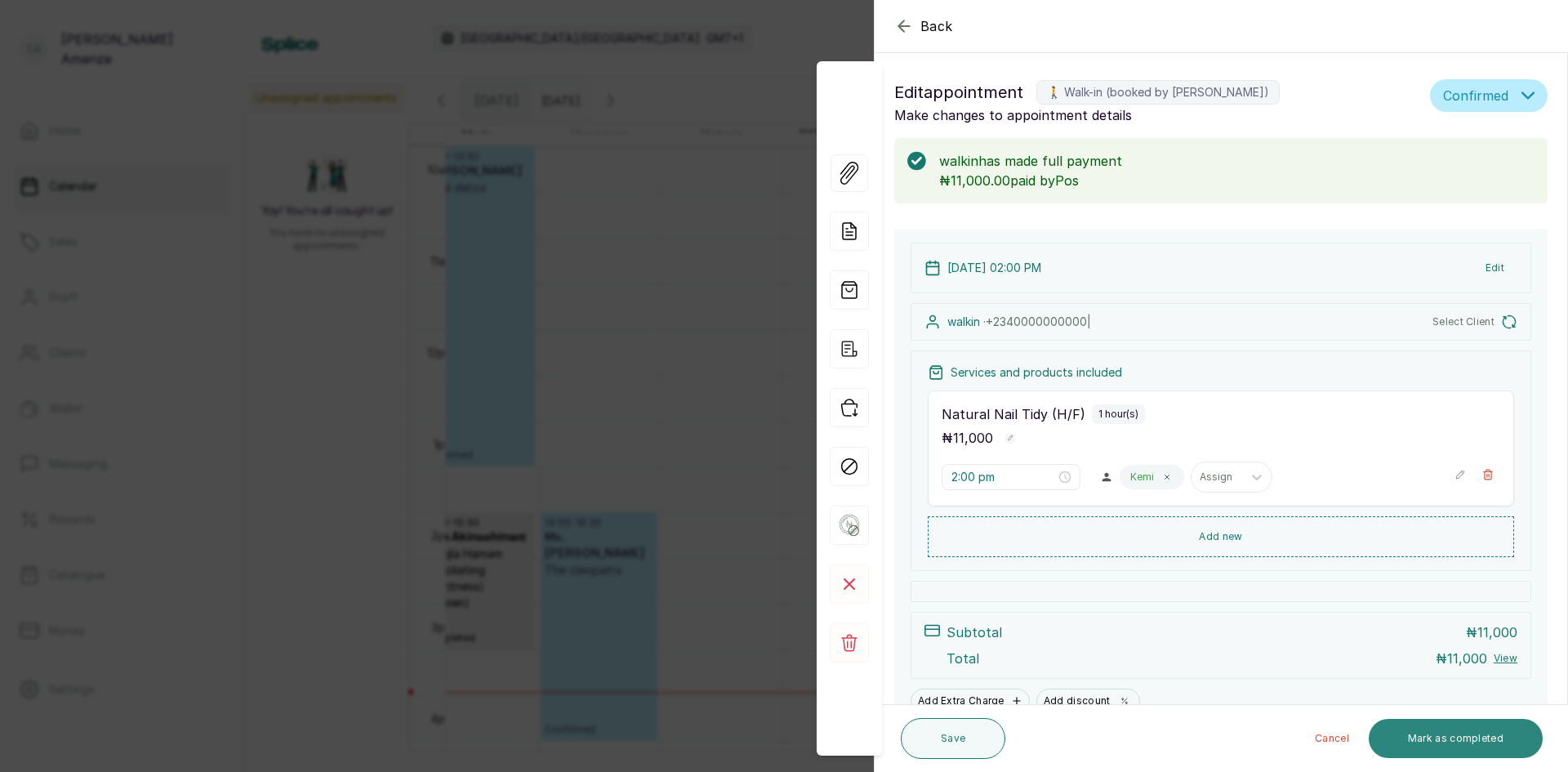
click at [1437, 733] on button "Mark as completed" at bounding box center [1456, 738] width 174 height 40
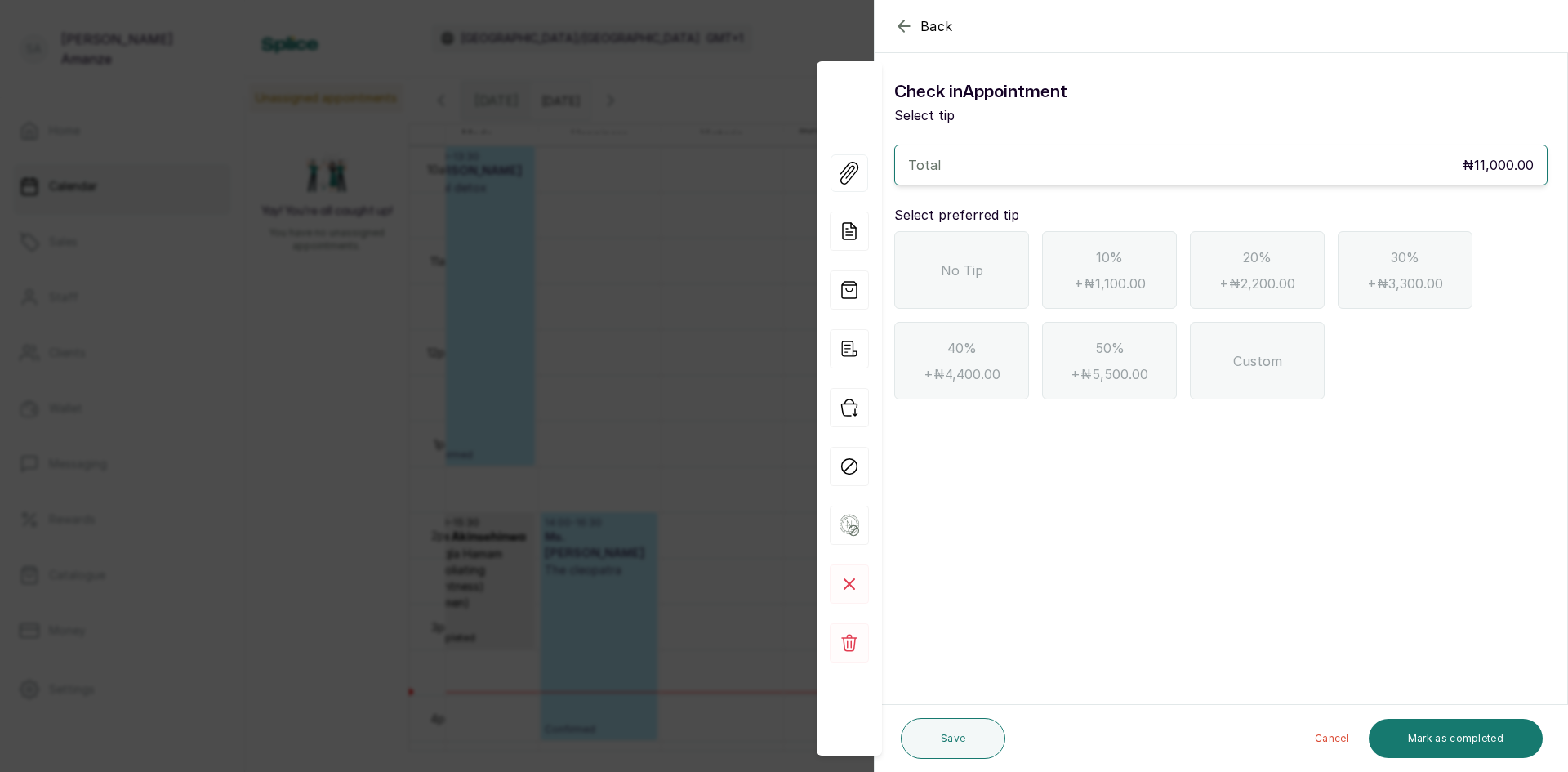
click at [940, 279] on div "No Tip" at bounding box center [962, 270] width 135 height 77
click at [1444, 733] on button "Mark as completed" at bounding box center [1456, 738] width 174 height 40
